Goal: Information Seeking & Learning: Learn about a topic

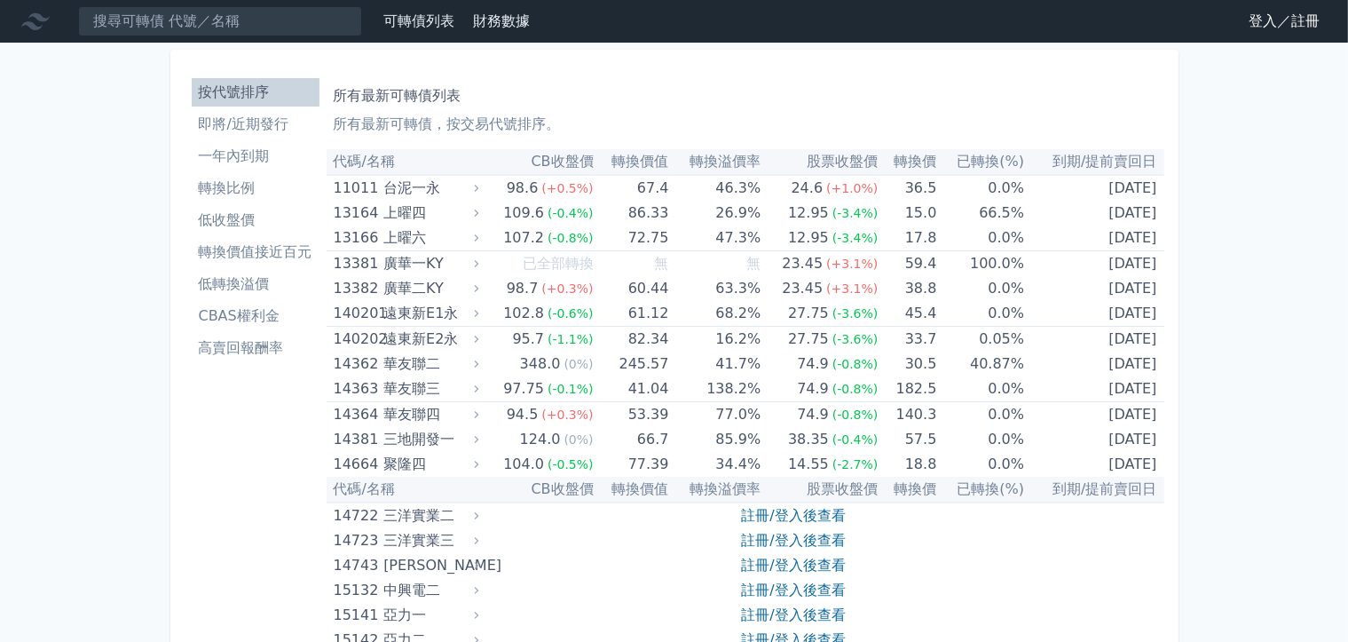
click at [1279, 19] on link "登入／註冊" at bounding box center [1284, 21] width 99 height 28
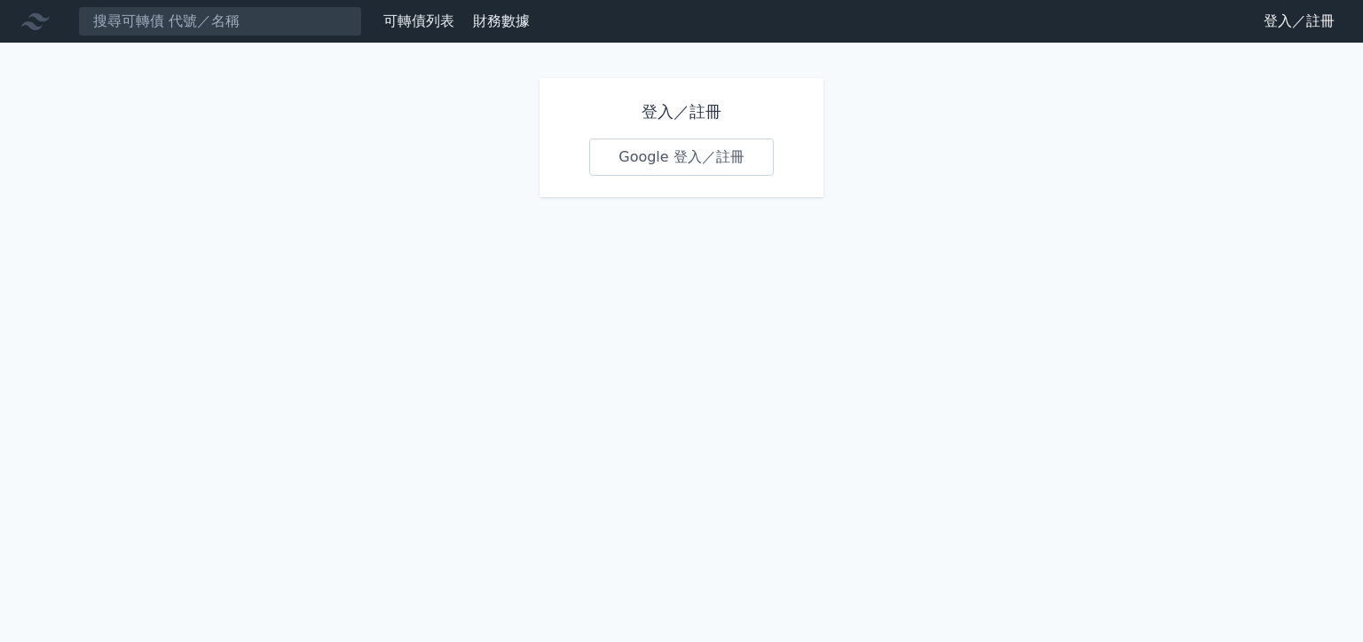
click at [731, 154] on link "Google 登入／註冊" at bounding box center [681, 156] width 185 height 37
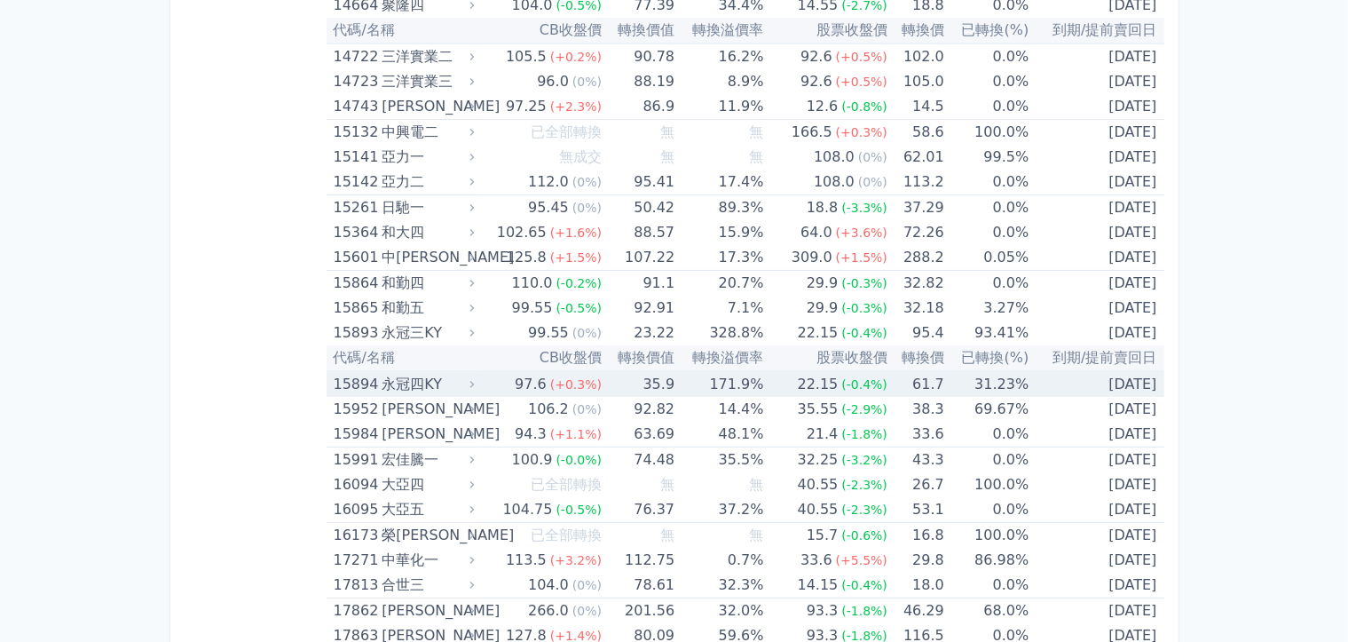
scroll to position [888, 0]
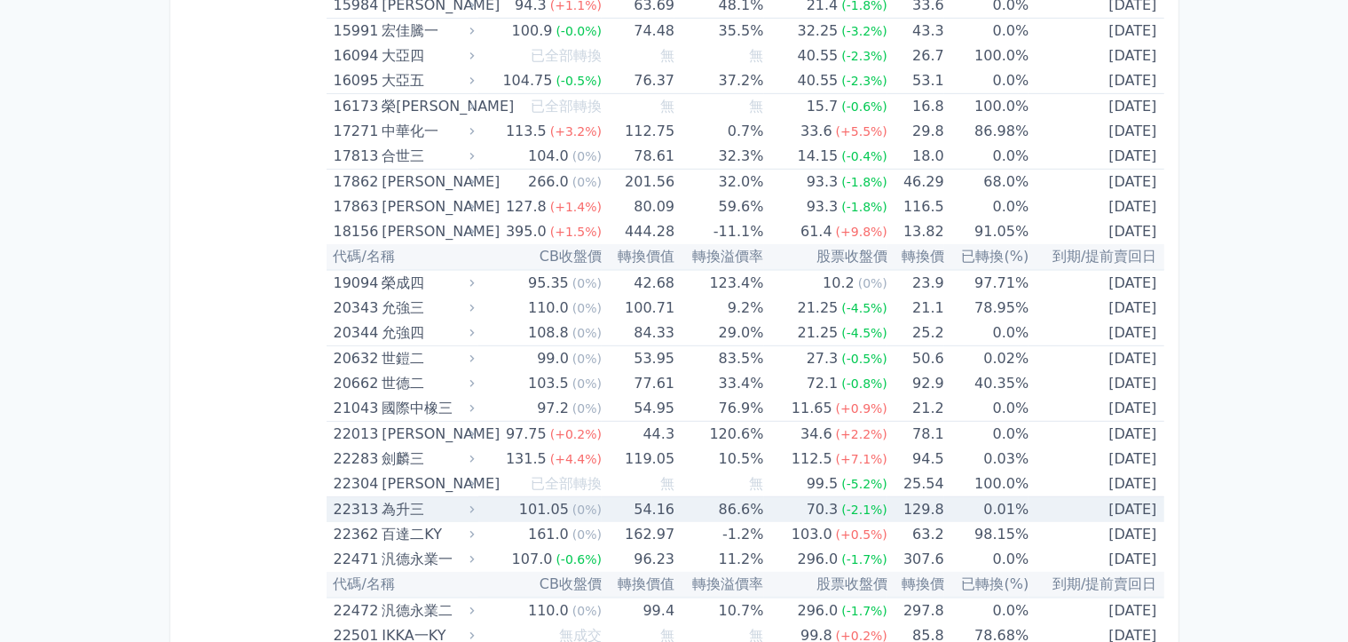
click at [1111, 507] on td "[DATE]" at bounding box center [1096, 510] width 135 height 26
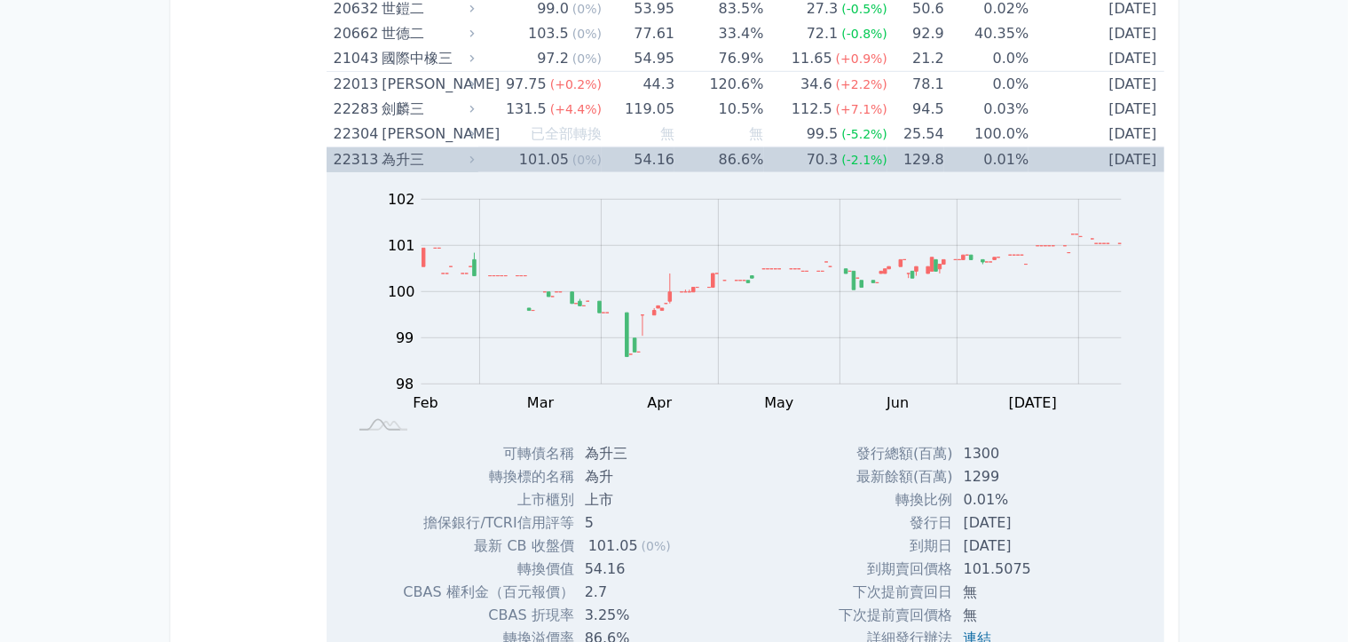
scroll to position [1331, 0]
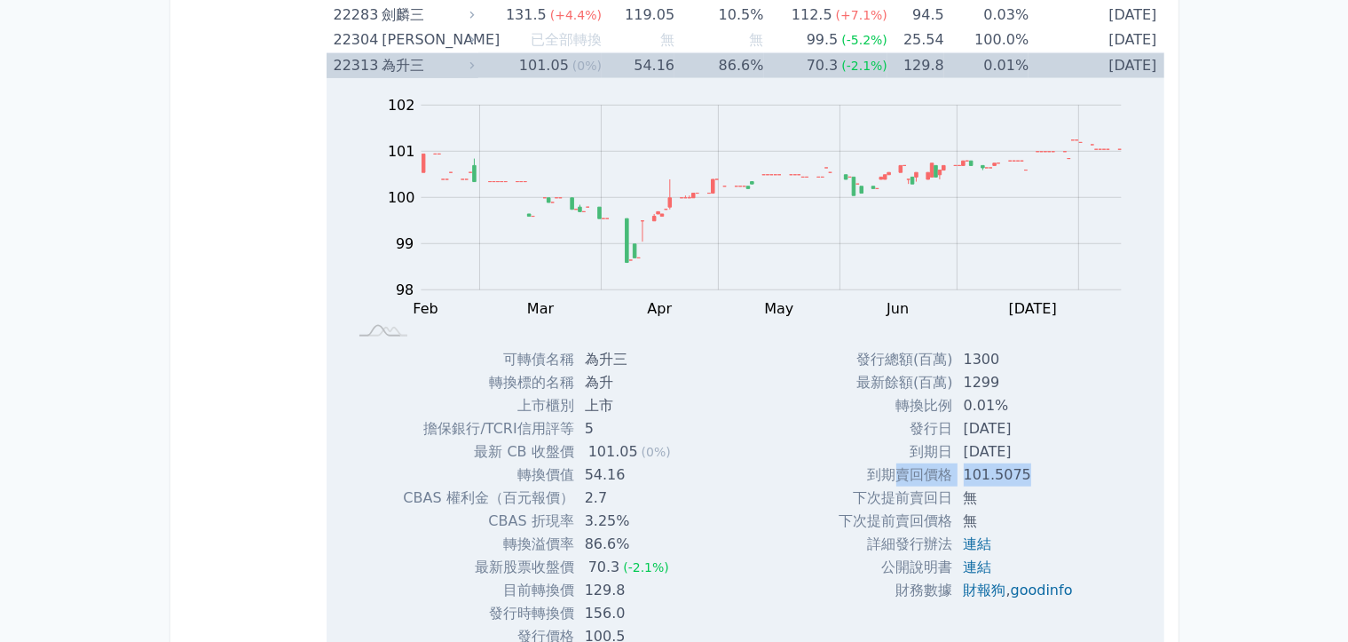
drag, startPoint x: 891, startPoint y: 480, endPoint x: 1044, endPoint y: 478, distance: 152.7
click at [1044, 478] on tr "到期賣回價格 101.5075" at bounding box center [964, 474] width 248 height 23
